Goal: Transaction & Acquisition: Purchase product/service

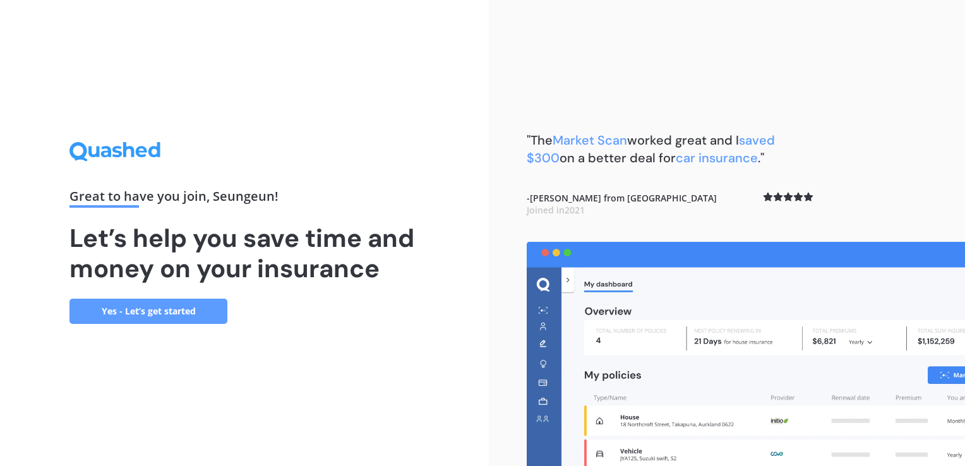
click at [198, 315] on link "Yes - Let’s get started" at bounding box center [148, 311] width 158 height 25
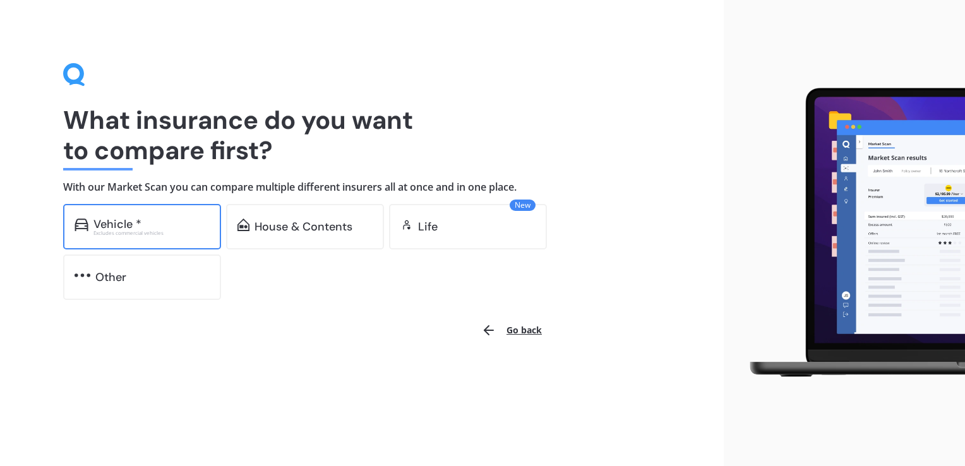
click at [148, 235] on div "Excludes commercial vehicles" at bounding box center [151, 232] width 116 height 5
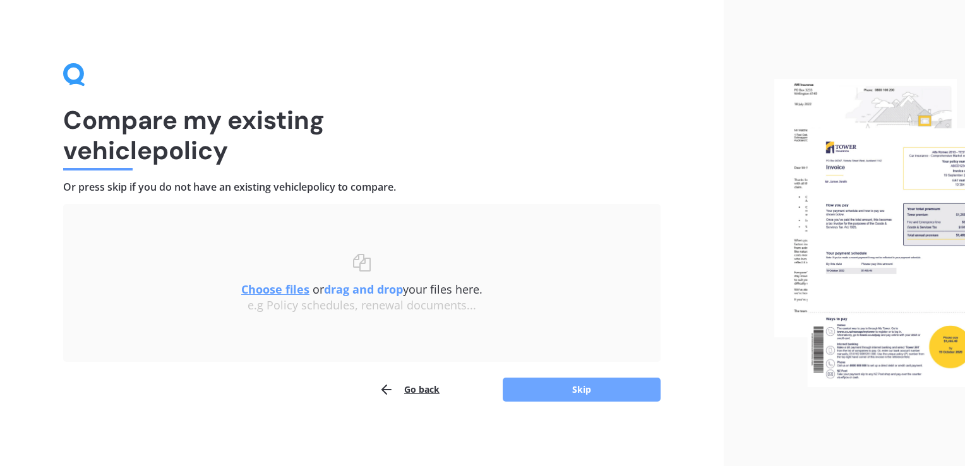
click at [539, 385] on button "Skip" at bounding box center [582, 390] width 158 height 24
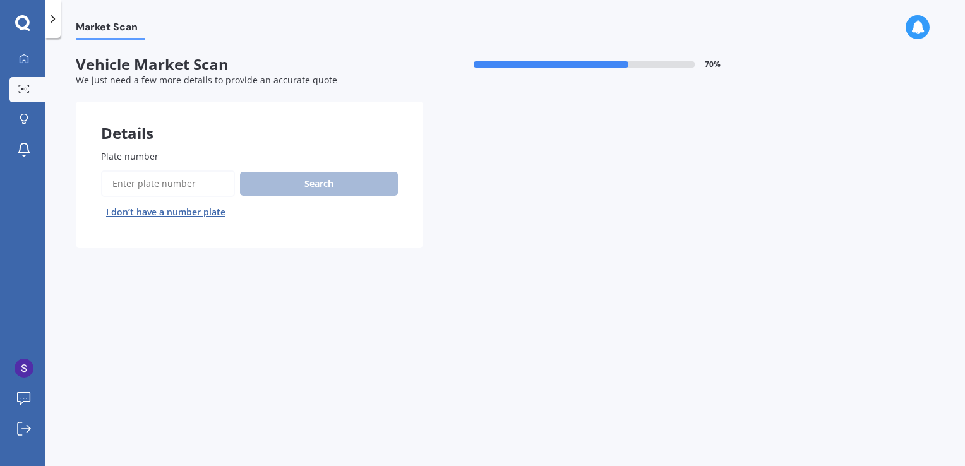
click at [194, 186] on input "Plate number" at bounding box center [168, 183] width 134 height 27
click at [191, 211] on button "I don’t have a number plate" at bounding box center [165, 212] width 129 height 20
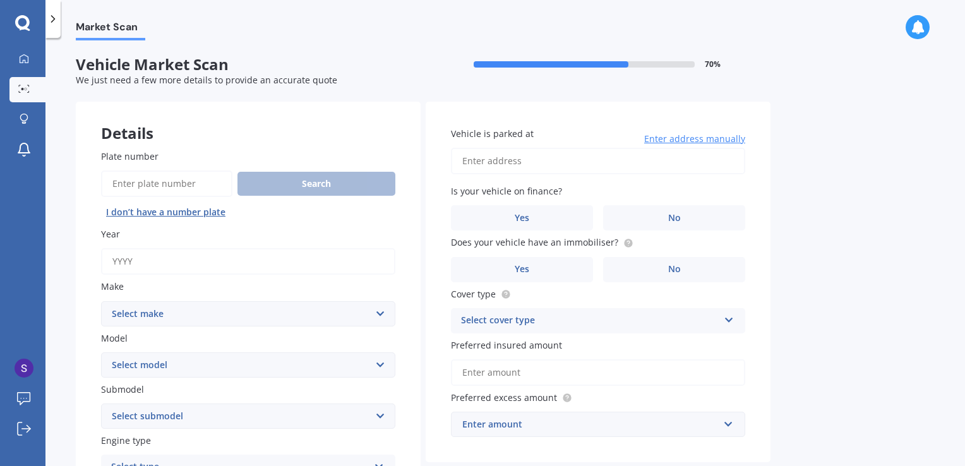
click at [223, 262] on input "Year" at bounding box center [248, 261] width 294 height 27
type input "2019"
click at [184, 312] on select "Select make AC ALFA ROMEO ASTON MARTIN AUDI AUSTIN BEDFORD Bentley BMW BYD CADI…" at bounding box center [248, 313] width 294 height 25
select select "TOYOTA"
click at [101, 301] on select "Select make AC ALFA ROMEO ASTON MARTIN AUDI AUSTIN BEDFORD Bentley BMW BYD CADI…" at bounding box center [248, 313] width 294 height 25
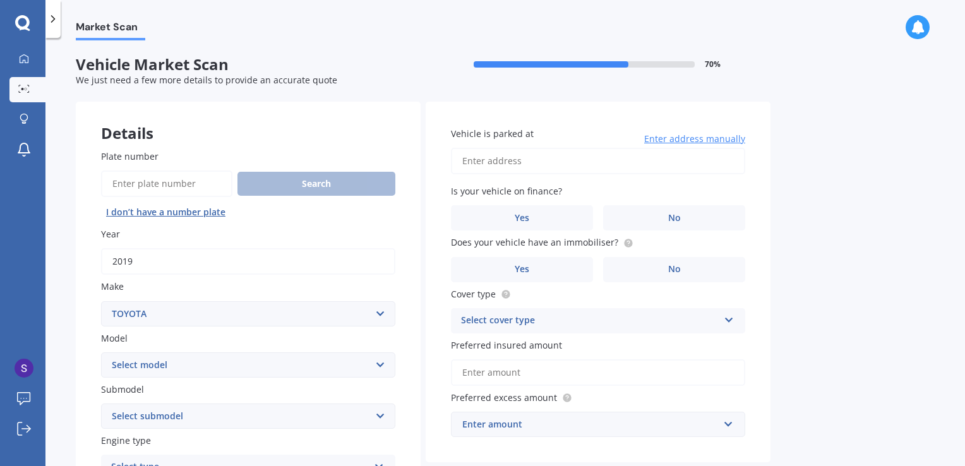
click at [170, 365] on select "Select model 4 Runner 86 [PERSON_NAME] Alphard Altezza Aqua Aristo Aurion Auris…" at bounding box center [248, 364] width 294 height 25
select select "CAMRY"
click at [101, 352] on select "Select model 4 Runner 86 [PERSON_NAME] Alphard Altezza Aqua Aristo Aurion Auris…" at bounding box center [248, 364] width 294 height 25
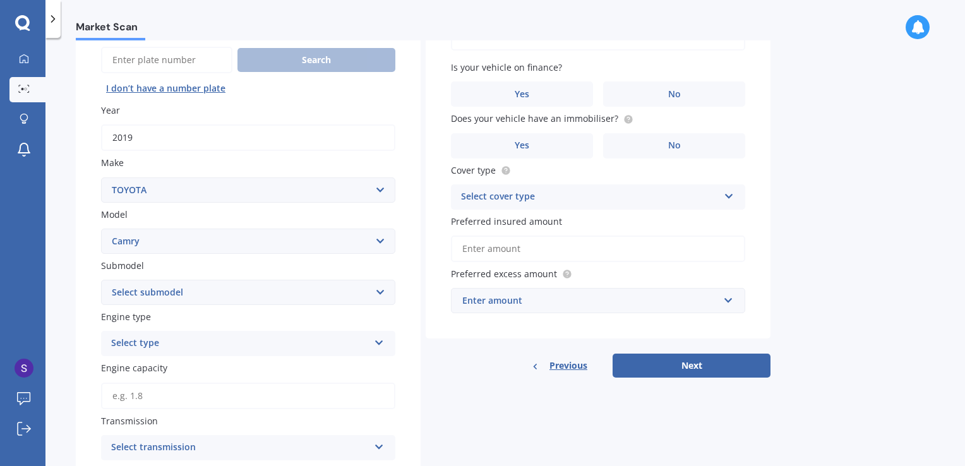
scroll to position [189, 0]
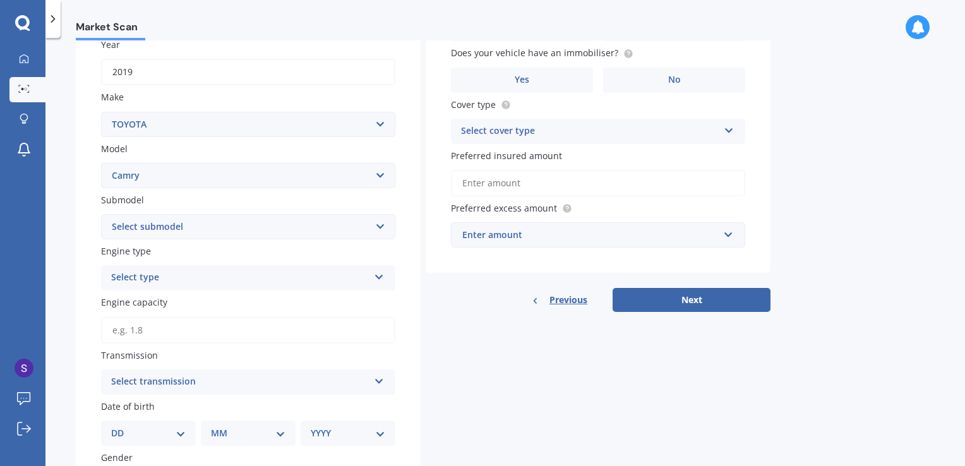
click at [167, 233] on select "Select submodel (All other) Altise 2.4 Altise 3.0 V6 Ateva 2.4 Ateva 3.0 V6 Azu…" at bounding box center [248, 226] width 294 height 25
select select "HYBRID G PACKAGE"
click at [101, 214] on select "Select submodel (All other) Altise 2.4 Altise 3.0 V6 Ateva 2.4 Ateva 3.0 V6 Azu…" at bounding box center [248, 226] width 294 height 25
click at [232, 282] on div "Select type" at bounding box center [240, 277] width 258 height 15
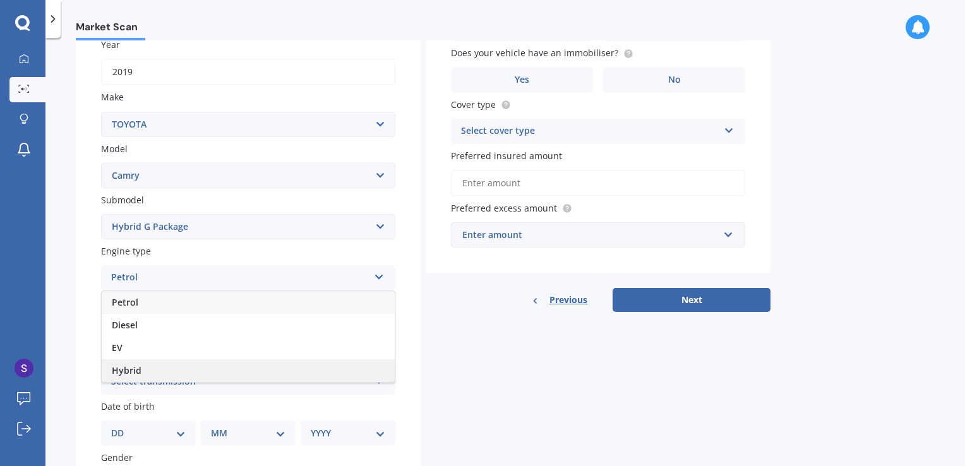
click at [201, 370] on div "Hybrid" at bounding box center [248, 370] width 293 height 23
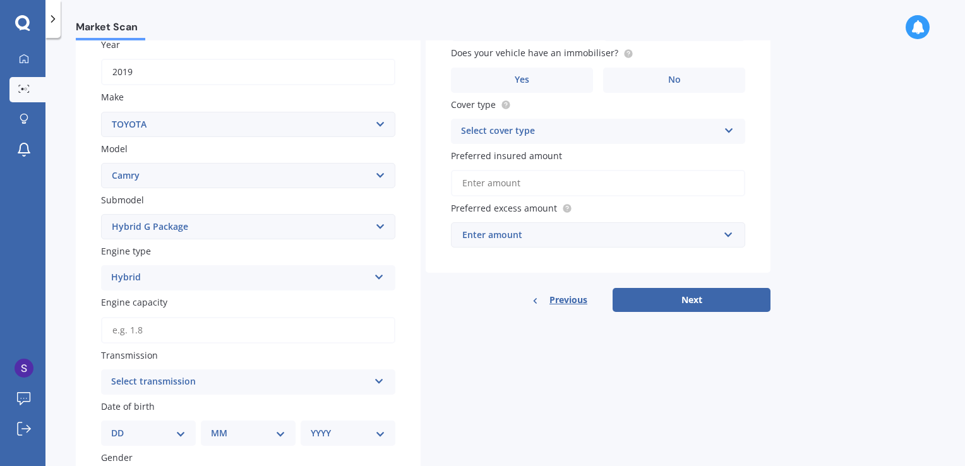
click at [253, 313] on div "Engine capacity" at bounding box center [248, 318] width 294 height 47
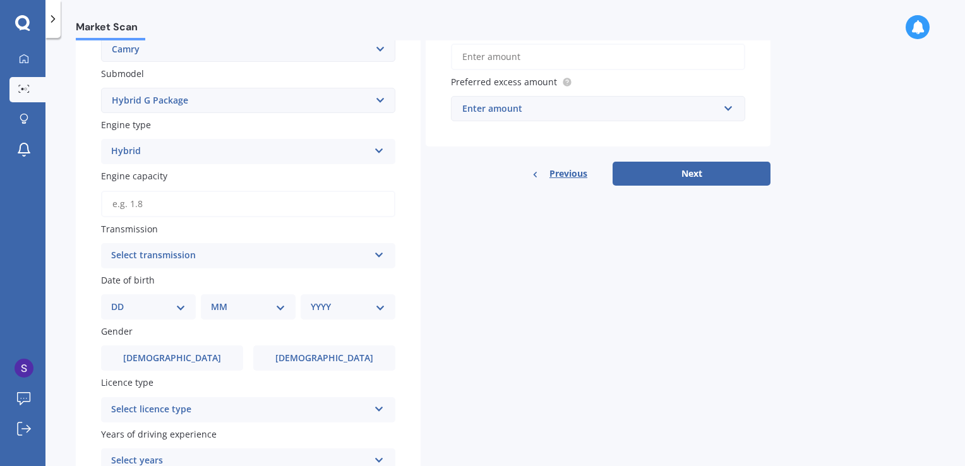
scroll to position [379, 0]
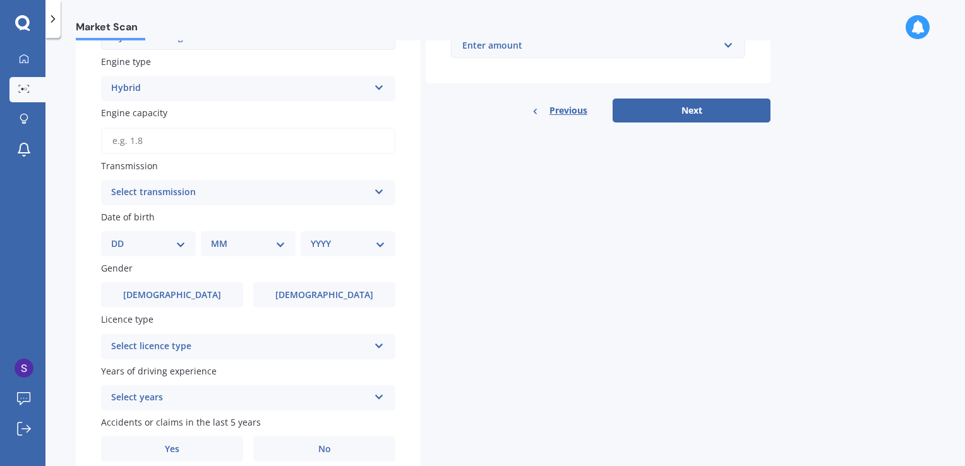
click at [245, 206] on div "Plate number Search I don’t have a number plate Year [DATE] Make Select make AC…" at bounding box center [248, 116] width 345 height 741
click at [250, 197] on div "Select transmission" at bounding box center [240, 192] width 258 height 15
click at [235, 222] on div "Auto" at bounding box center [248, 217] width 293 height 23
click at [149, 237] on select "DD 01 02 03 04 05 06 07 08 09 10 11 12 13 14 15 16 17 18 19 20 21 22 23 24 25 2…" at bounding box center [148, 244] width 74 height 14
select select "14"
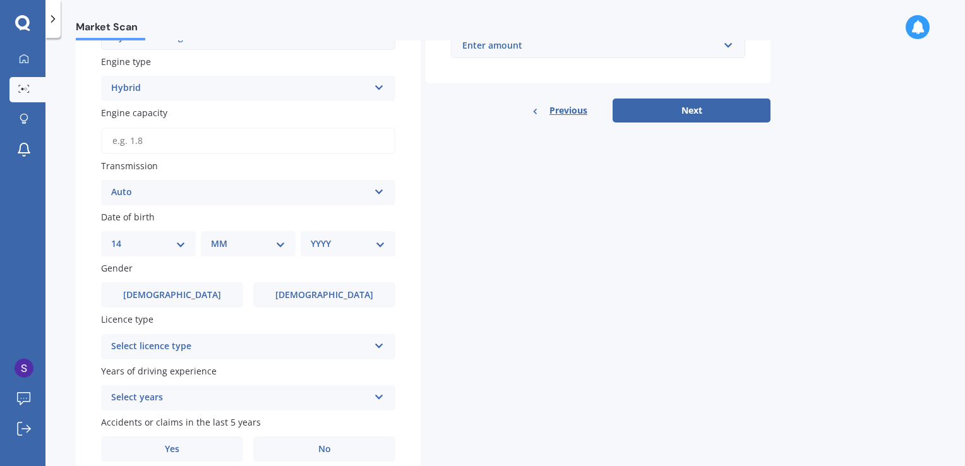
click at [121, 237] on select "DD 01 02 03 04 05 06 07 08 09 10 11 12 13 14 15 16 17 18 19 20 21 22 23 24 25 2…" at bounding box center [148, 244] width 74 height 14
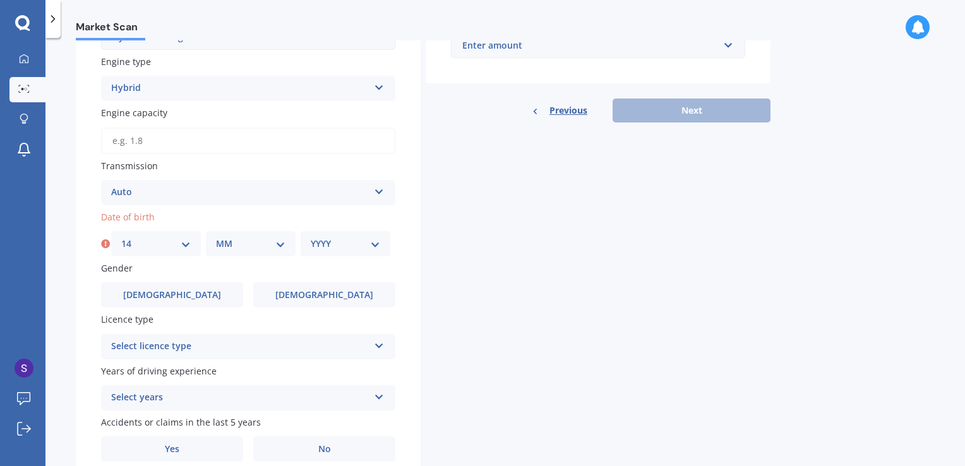
click at [227, 245] on select "MM 01 02 03 04 05 06 07 08 09 10 11 12" at bounding box center [250, 244] width 69 height 14
select select "10"
click at [216, 237] on select "MM 01 02 03 04 05 06 07 08 09 10 11 12" at bounding box center [250, 244] width 69 height 14
click at [321, 251] on div "YYYY 2025 2024 2023 2022 2021 2020 2019 2018 2017 2016 2015 2014 2013 2012 2011…" at bounding box center [346, 243] width 90 height 25
click at [376, 239] on select "YYYY 2025 2024 2023 2022 2021 2020 2019 2018 2017 2016 2015 2014 2013 2012 2011…" at bounding box center [345, 244] width 69 height 14
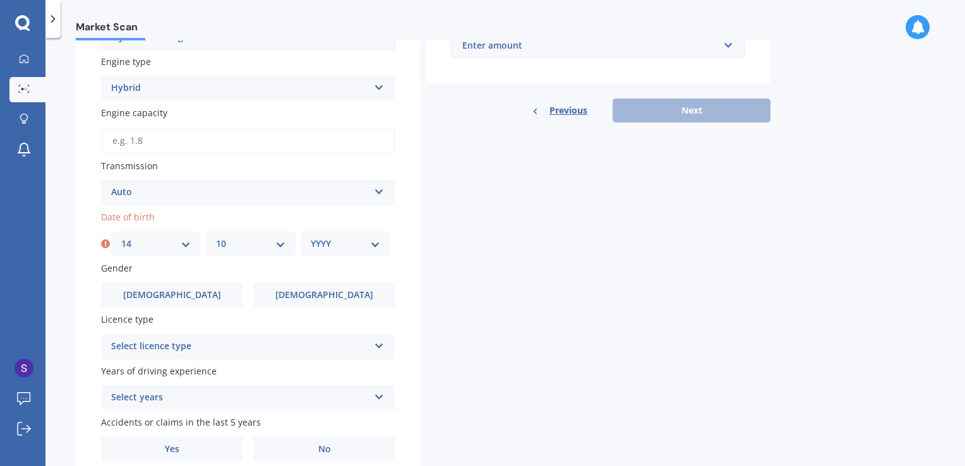
select select "1977"
click at [311, 237] on select "YYYY 2025 2024 2023 2022 2021 2020 2019 2018 2017 2016 2015 2014 2013 2012 2011…" at bounding box center [345, 244] width 69 height 14
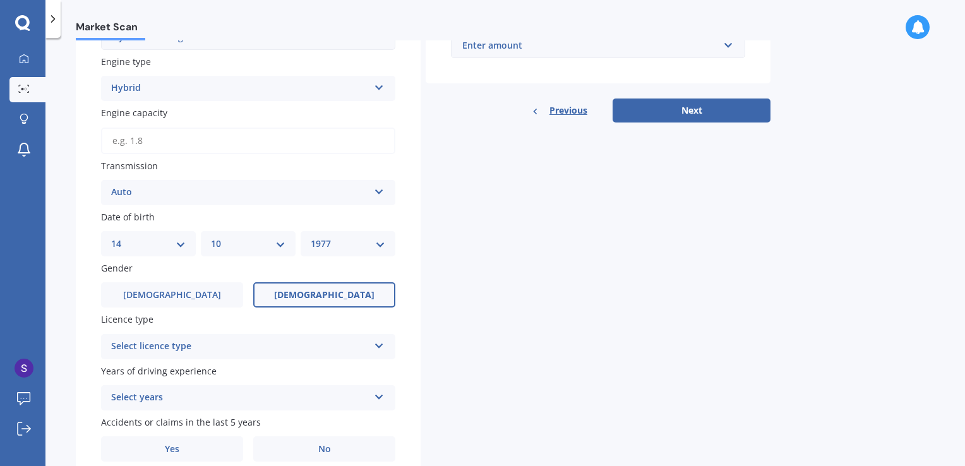
click at [350, 298] on label "[DEMOGRAPHIC_DATA]" at bounding box center [324, 294] width 142 height 25
click at [0, 0] on input "[DEMOGRAPHIC_DATA]" at bounding box center [0, 0] width 0 height 0
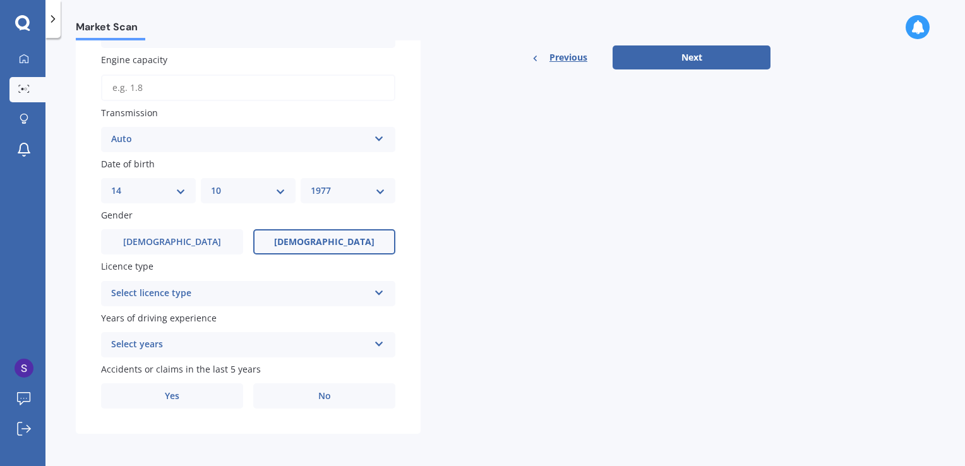
click at [323, 289] on div "Select licence type" at bounding box center [240, 293] width 258 height 15
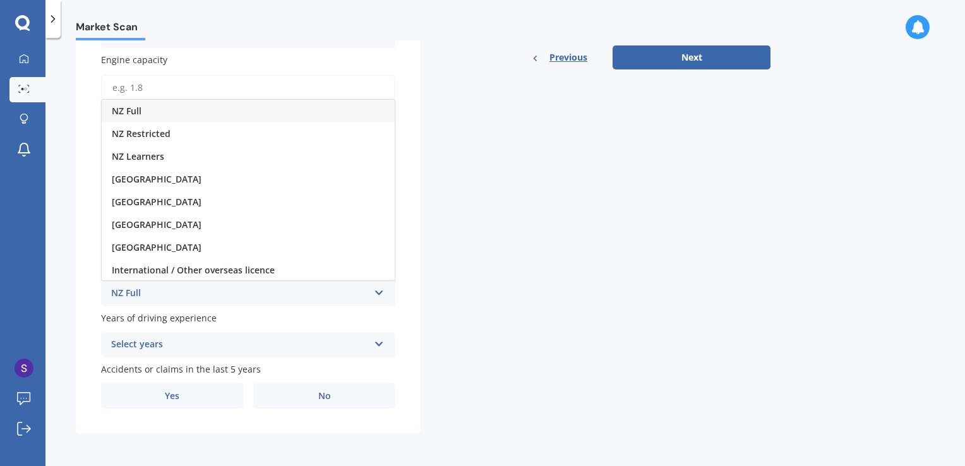
click at [259, 112] on div "NZ Full" at bounding box center [248, 111] width 293 height 23
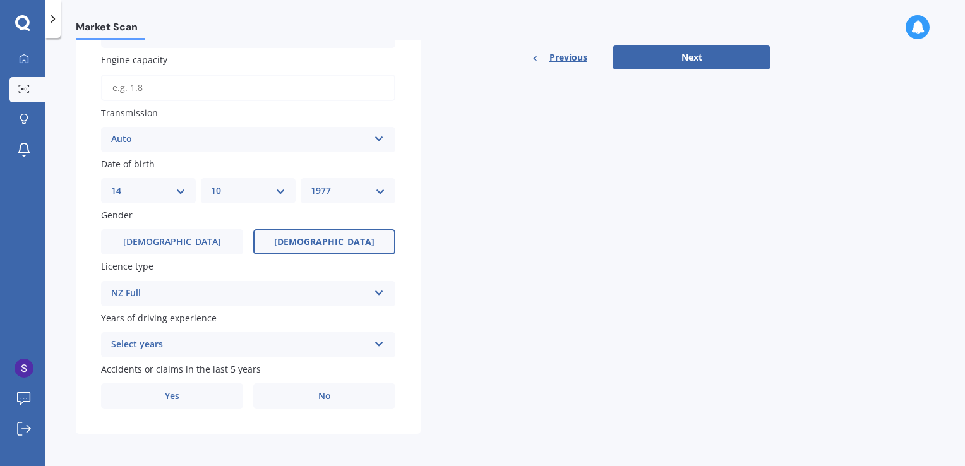
click at [184, 340] on div "Select years" at bounding box center [240, 344] width 258 height 15
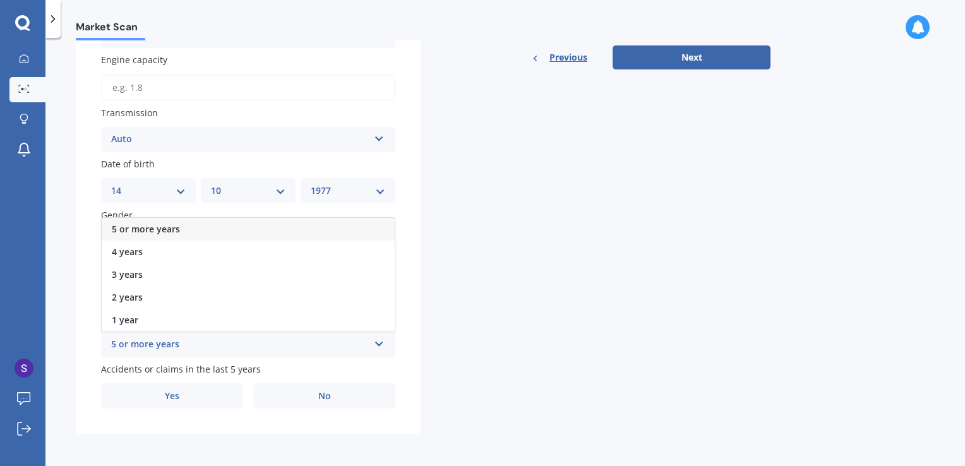
click at [201, 236] on div "5 or more years" at bounding box center [248, 229] width 293 height 23
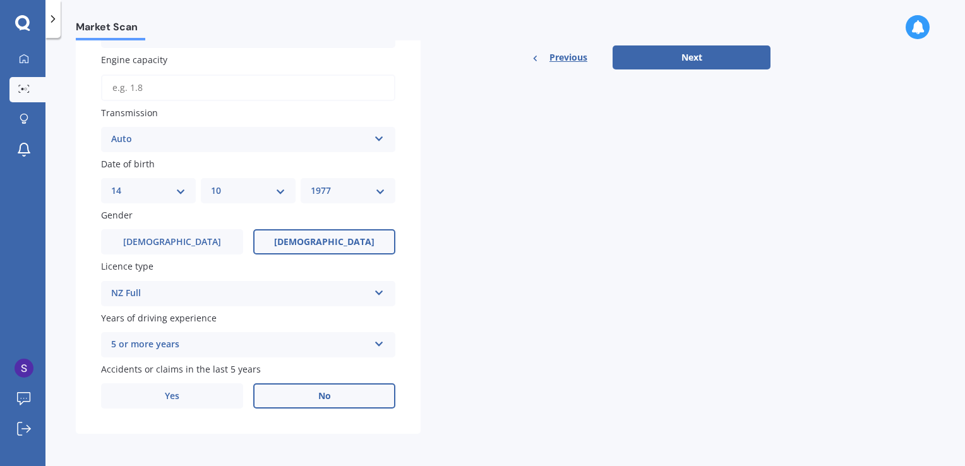
click at [311, 392] on label "No" at bounding box center [324, 395] width 142 height 25
click at [0, 0] on input "No" at bounding box center [0, 0] width 0 height 0
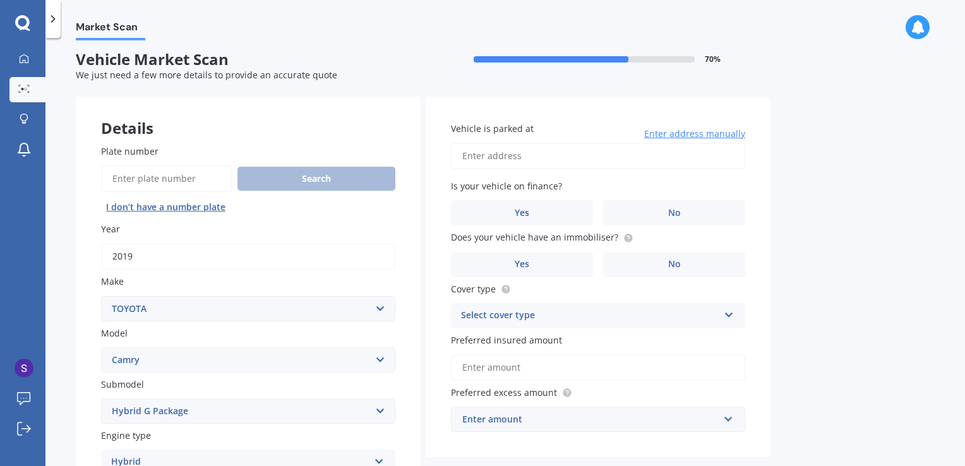
scroll to position [0, 0]
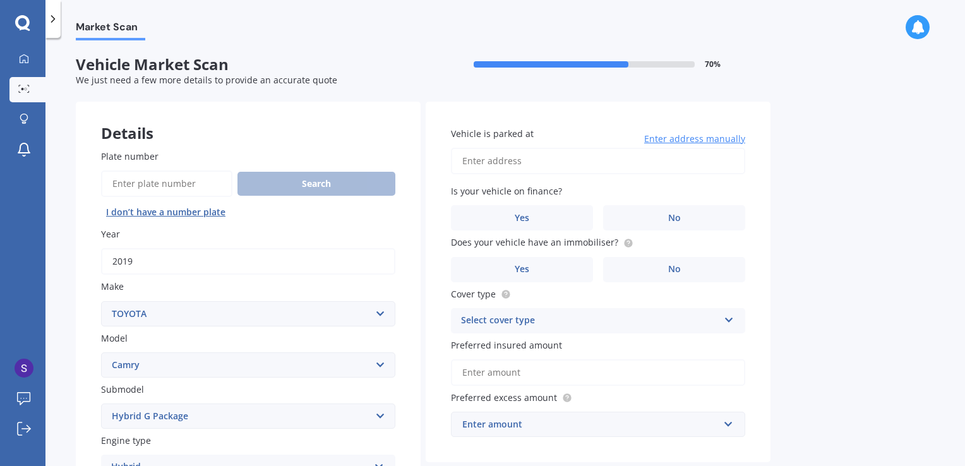
click at [571, 161] on input "Vehicle is parked at" at bounding box center [598, 161] width 294 height 27
click at [706, 140] on span "Enter address manually" at bounding box center [694, 139] width 101 height 13
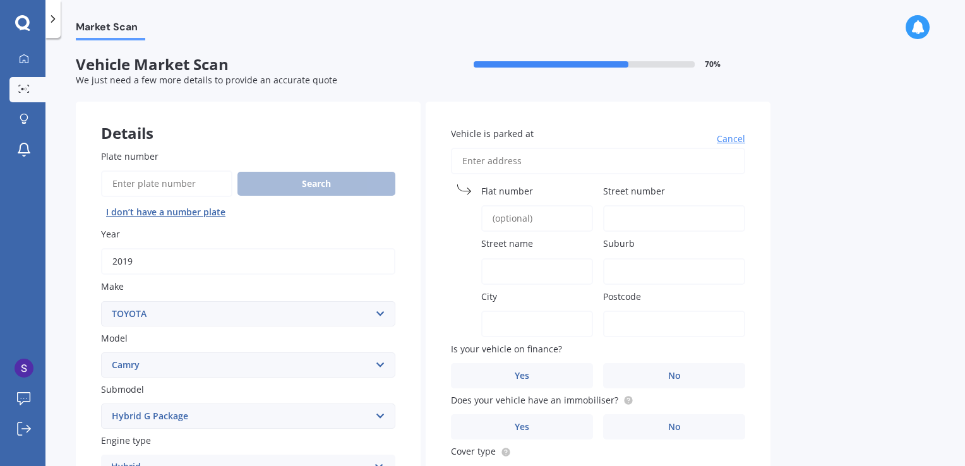
click at [725, 143] on span "Cancel" at bounding box center [731, 139] width 28 height 13
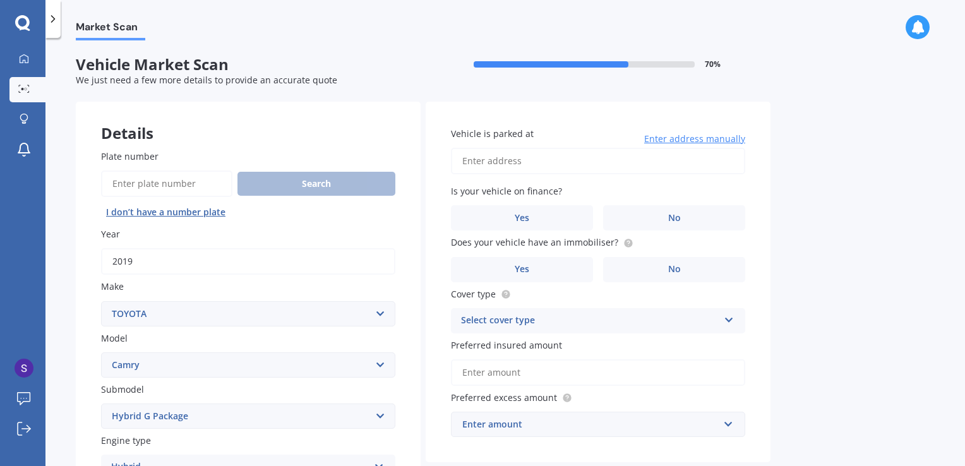
click at [658, 159] on input "Vehicle is parked at" at bounding box center [598, 161] width 294 height 27
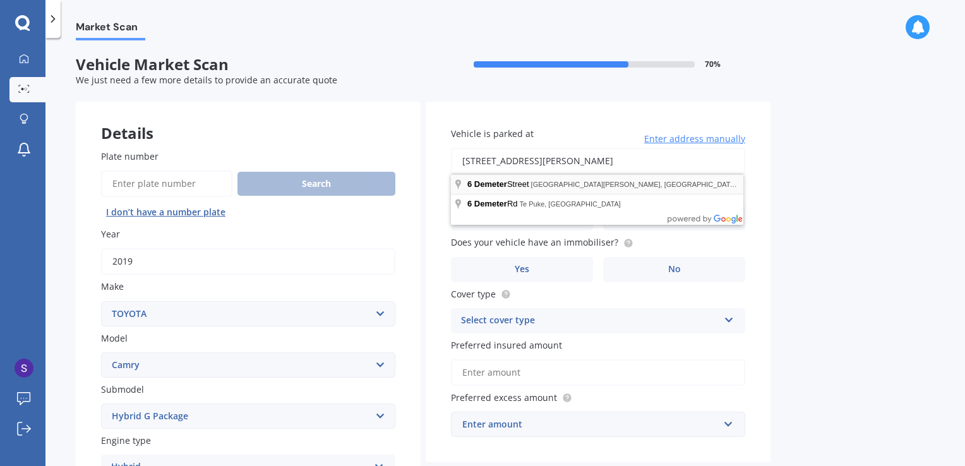
type input "[STREET_ADDRESS][PERSON_NAME] 2019"
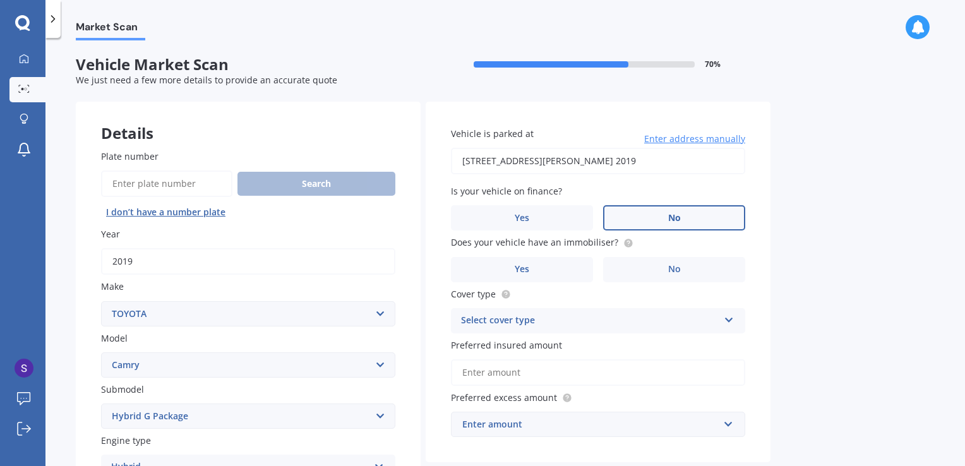
click at [669, 208] on label "No" at bounding box center [674, 217] width 142 height 25
click at [0, 0] on input "No" at bounding box center [0, 0] width 0 height 0
click at [693, 274] on label "No" at bounding box center [674, 269] width 142 height 25
click at [0, 0] on input "No" at bounding box center [0, 0] width 0 height 0
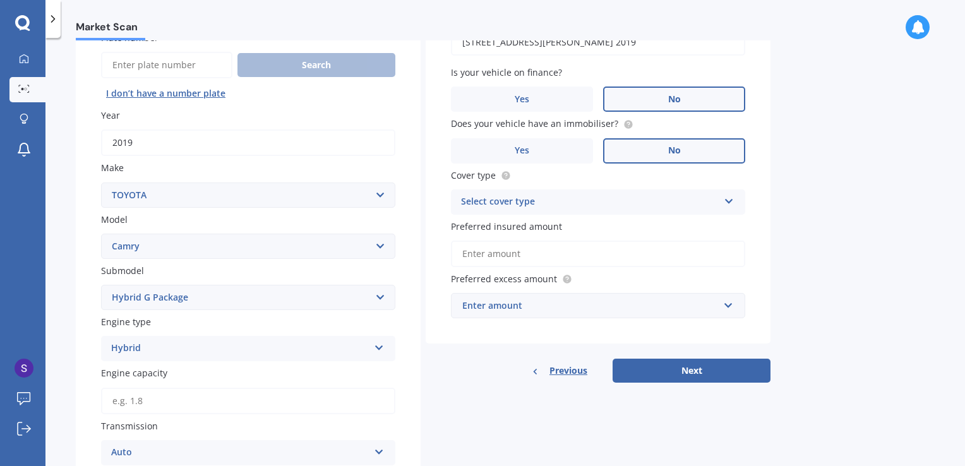
scroll to position [126, 0]
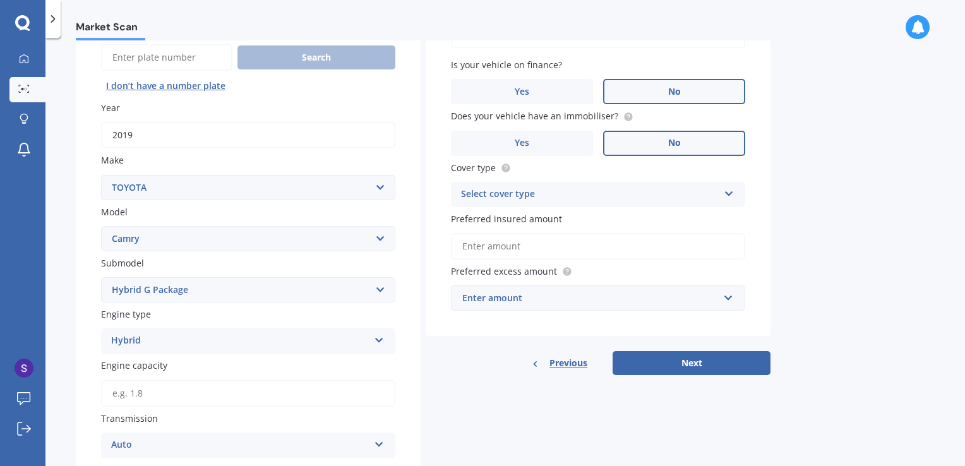
click at [583, 196] on div "Select cover type" at bounding box center [590, 194] width 258 height 15
click at [605, 220] on div "Comprehensive" at bounding box center [597, 219] width 293 height 23
click at [602, 295] on div "Enter amount" at bounding box center [590, 298] width 256 height 14
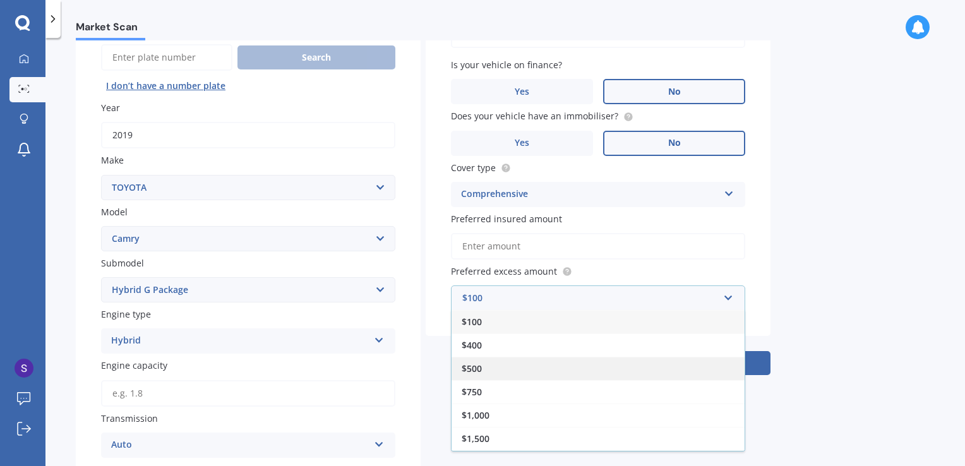
click at [570, 362] on div "$500" at bounding box center [597, 368] width 293 height 23
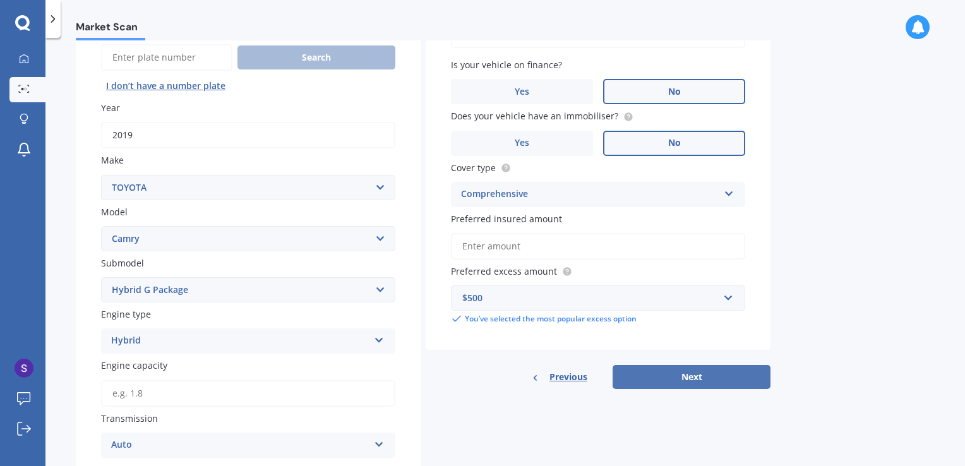
click at [691, 368] on button "Next" at bounding box center [691, 377] width 158 height 24
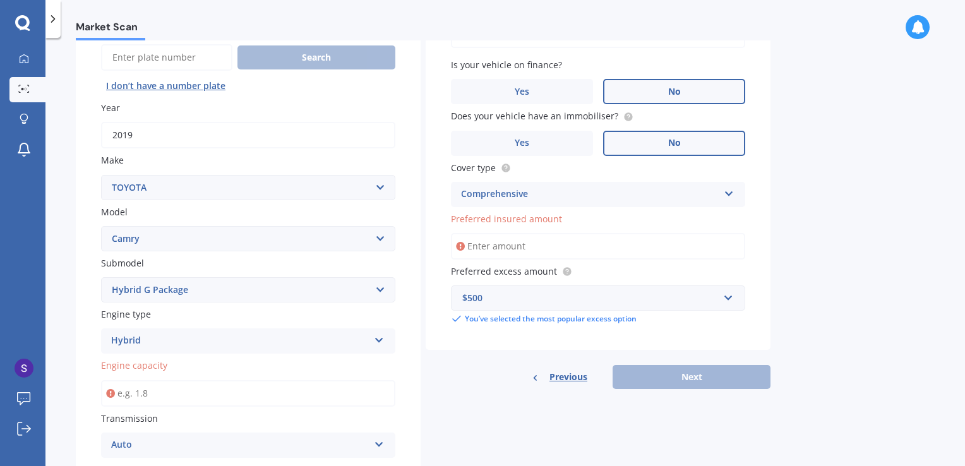
click at [566, 242] on input "Preferred insured amount" at bounding box center [598, 246] width 294 height 27
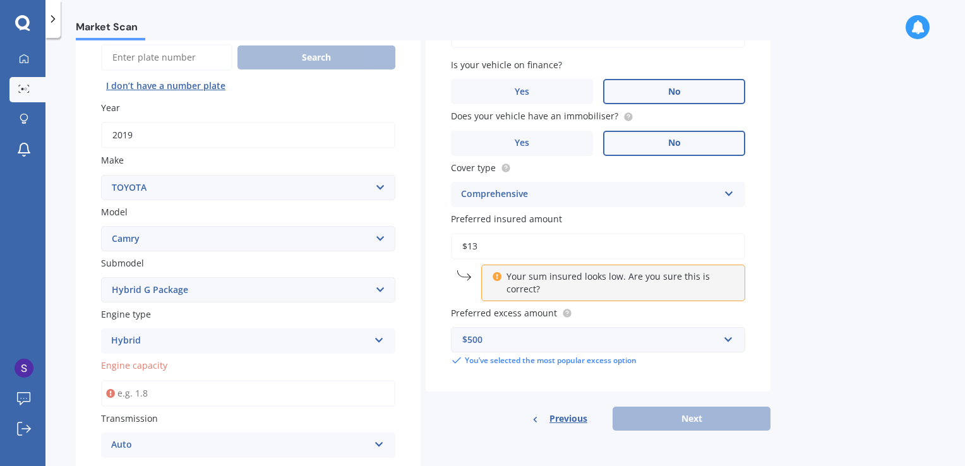
type input "$1"
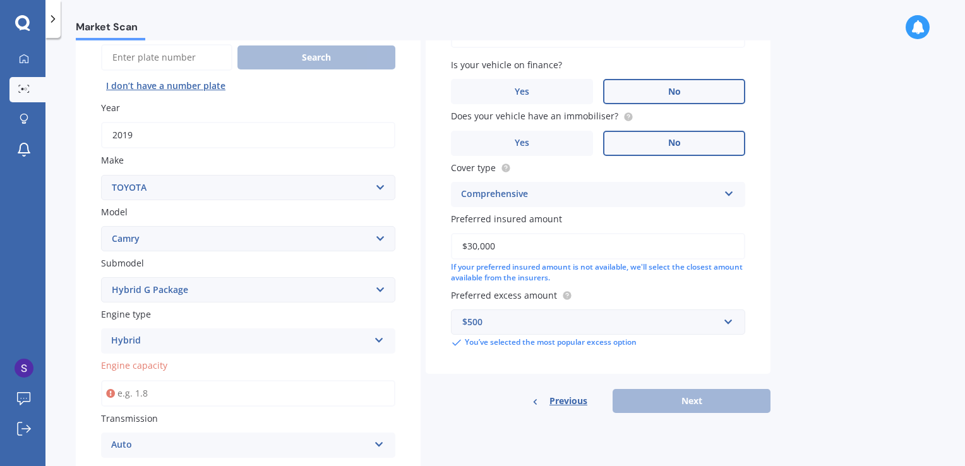
type input "$30,000"
click at [253, 390] on input "Engine capacity" at bounding box center [248, 393] width 294 height 27
type input "2.4"
click at [710, 410] on button "Next" at bounding box center [691, 401] width 158 height 24
select select "14"
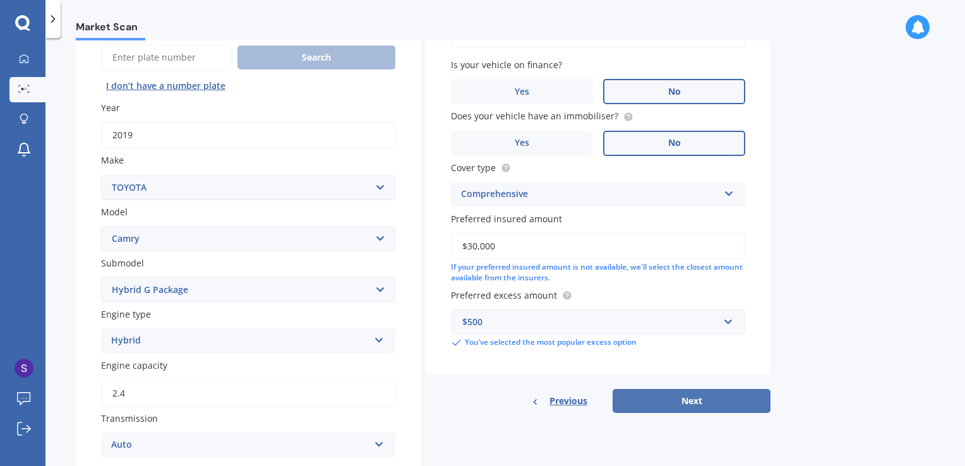
select select "10"
select select "1977"
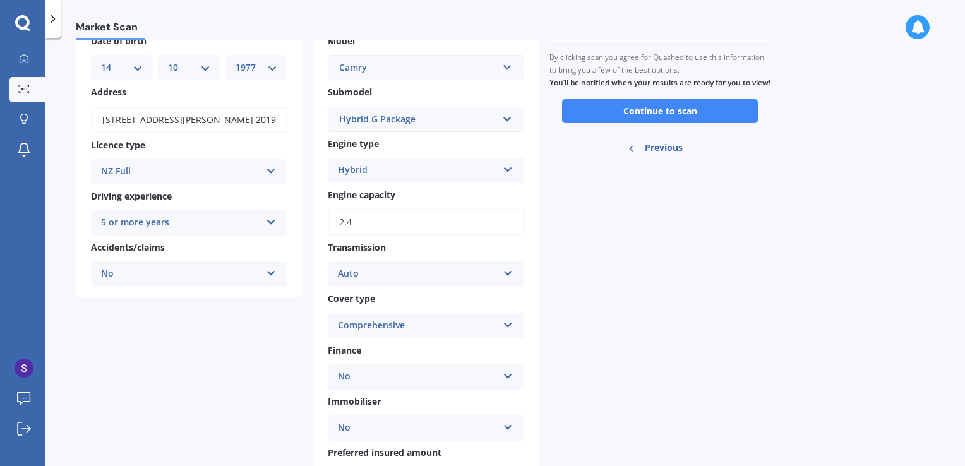
scroll to position [0, 0]
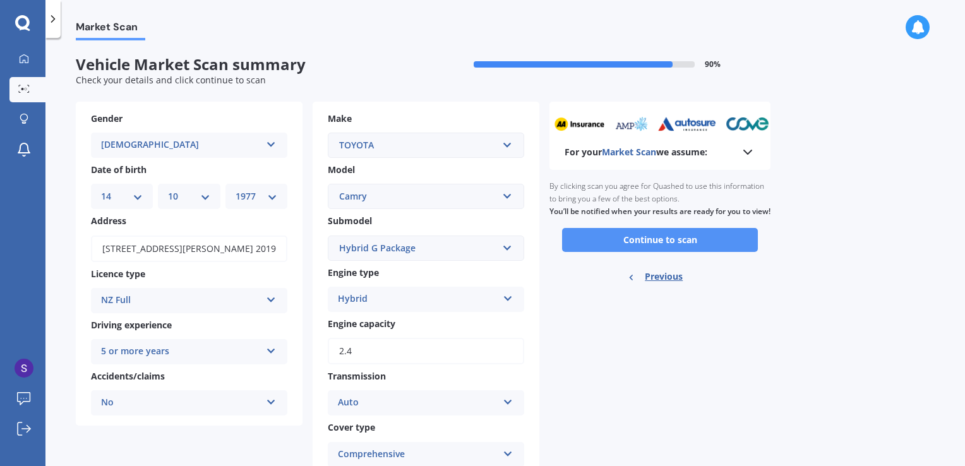
click at [700, 251] on button "Continue to scan" at bounding box center [660, 240] width 196 height 24
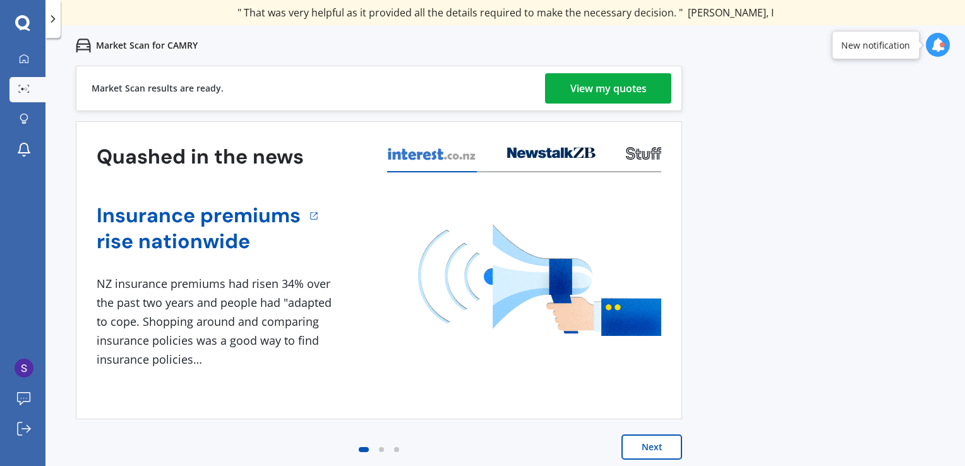
click at [590, 85] on div "View my quotes" at bounding box center [608, 88] width 76 height 30
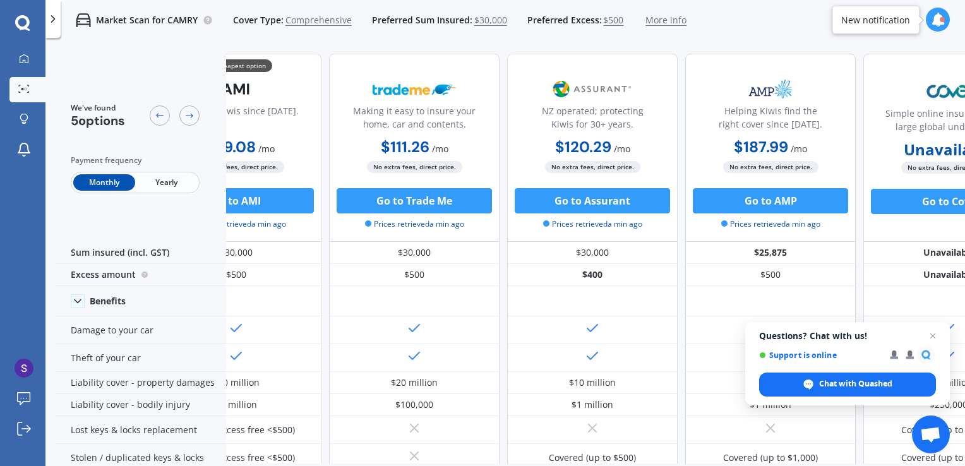
scroll to position [0, 150]
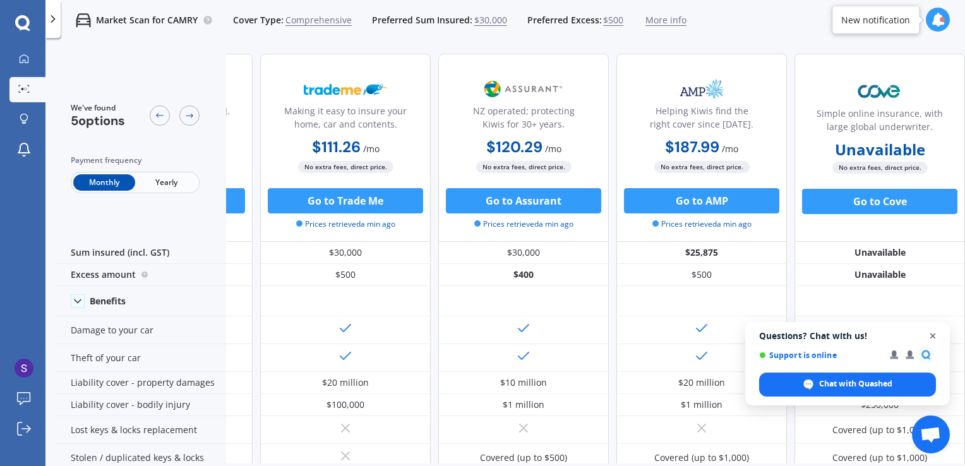
click at [934, 338] on span "Open chat" at bounding box center [933, 336] width 16 height 16
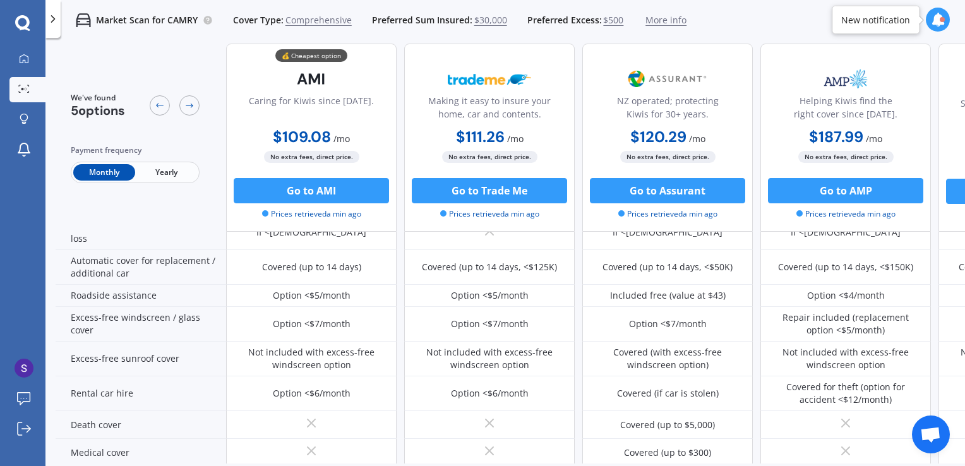
scroll to position [622, 0]
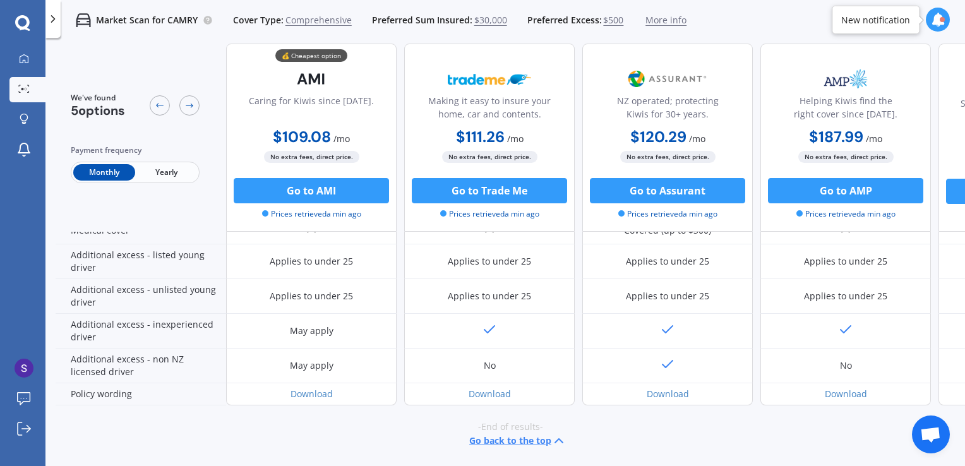
drag, startPoint x: 573, startPoint y: 465, endPoint x: 657, endPoint y: 446, distance: 86.6
click at [657, 446] on div "We've found 5 options Payment frequency Monthly Yearly 💰 Cheapest option Caring…" at bounding box center [510, 275] width 909 height 463
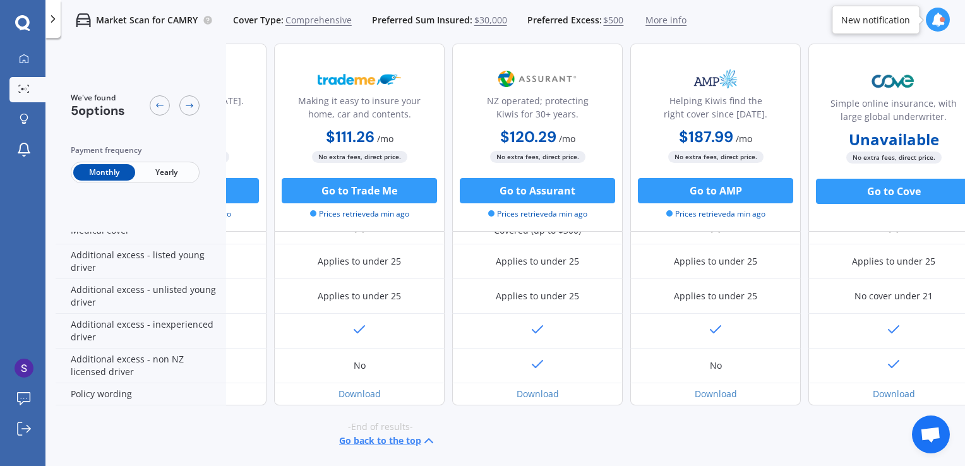
scroll to position [622, 150]
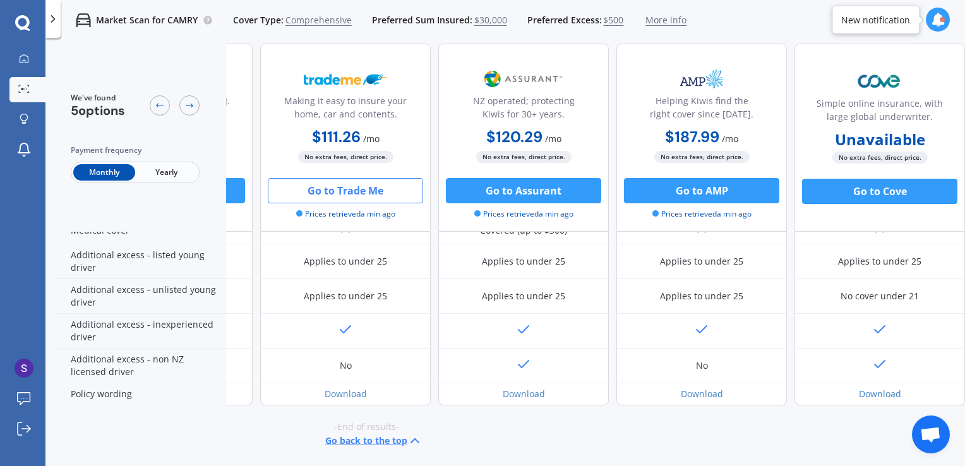
click at [371, 191] on button "Go to Trade Me" at bounding box center [345, 190] width 155 height 25
